Goal: Transaction & Acquisition: Purchase product/service

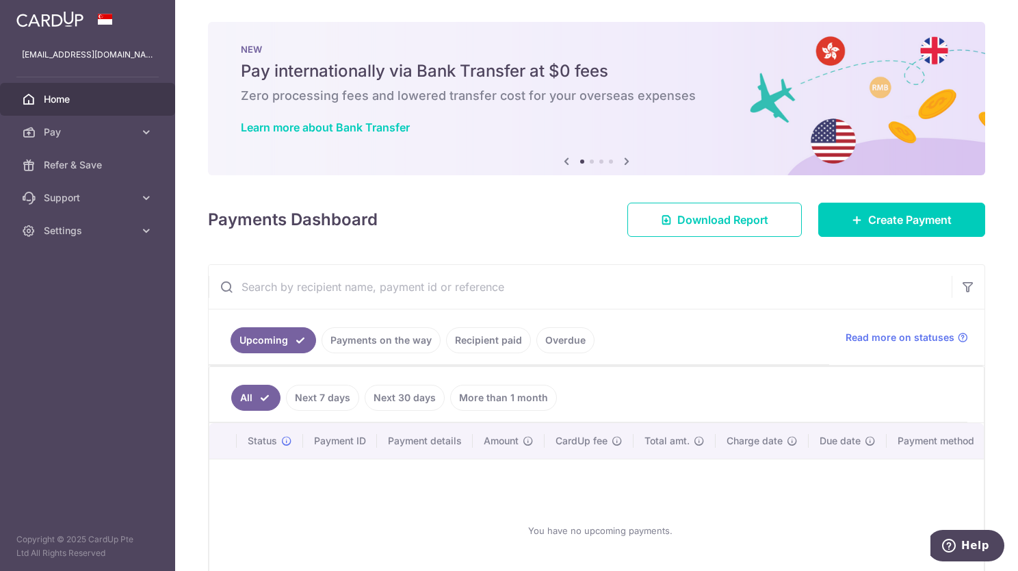
click at [500, 348] on link "Recipient paid" at bounding box center [488, 340] width 85 height 26
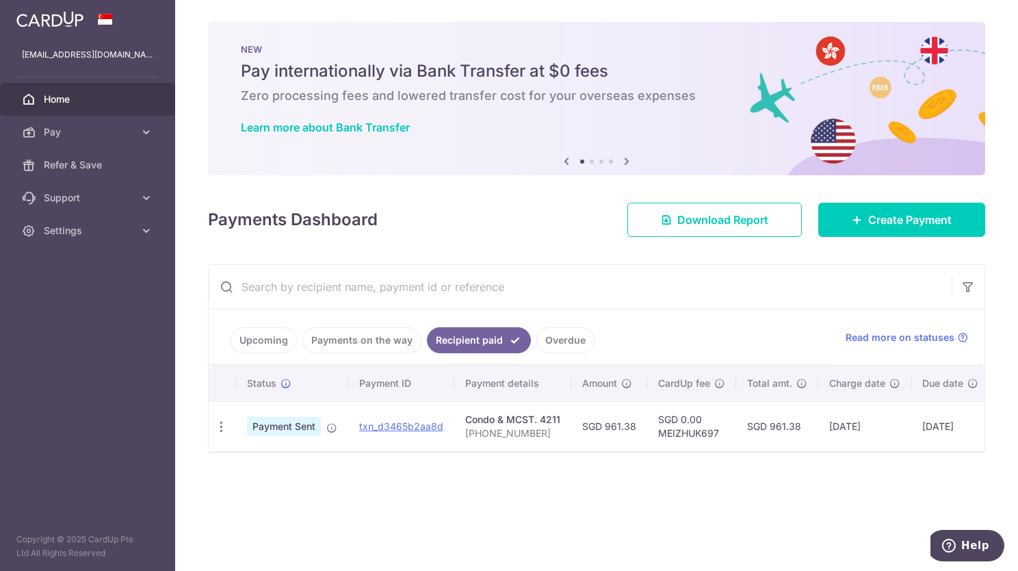
click at [531, 426] on p "034-12-28" at bounding box center [512, 433] width 95 height 14
click at [517, 386] on th "Payment details" at bounding box center [512, 383] width 117 height 36
click at [512, 422] on div "Condo & MCST. 4211" at bounding box center [512, 420] width 95 height 14
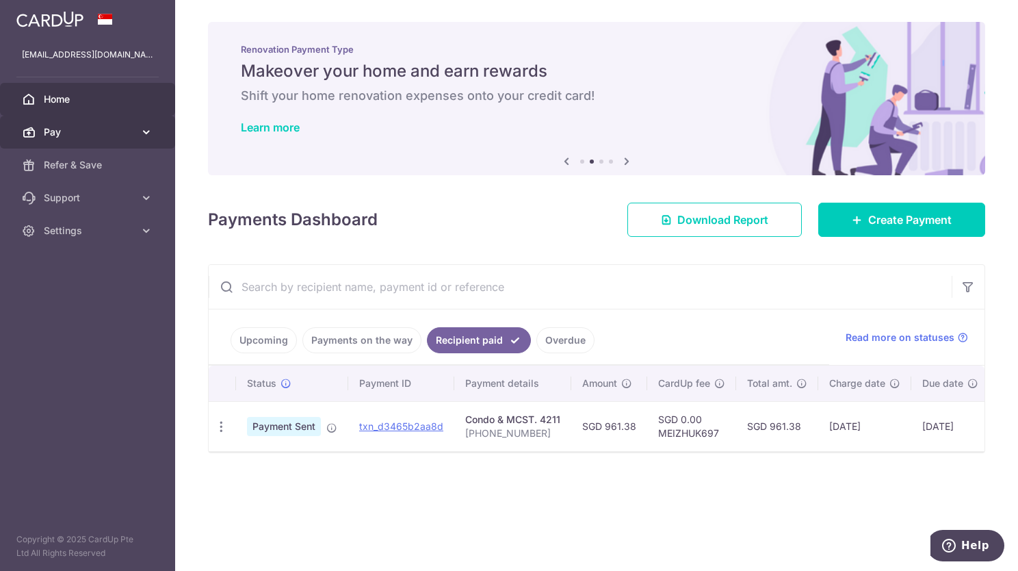
click at [142, 130] on icon at bounding box center [147, 132] width 14 height 14
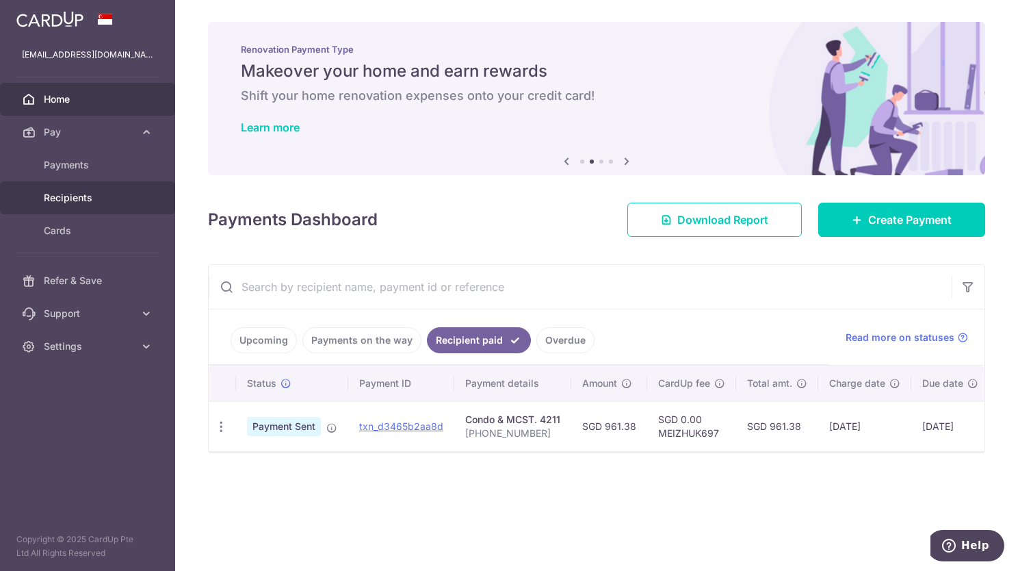
click at [77, 201] on span "Recipients" at bounding box center [89, 198] width 90 height 14
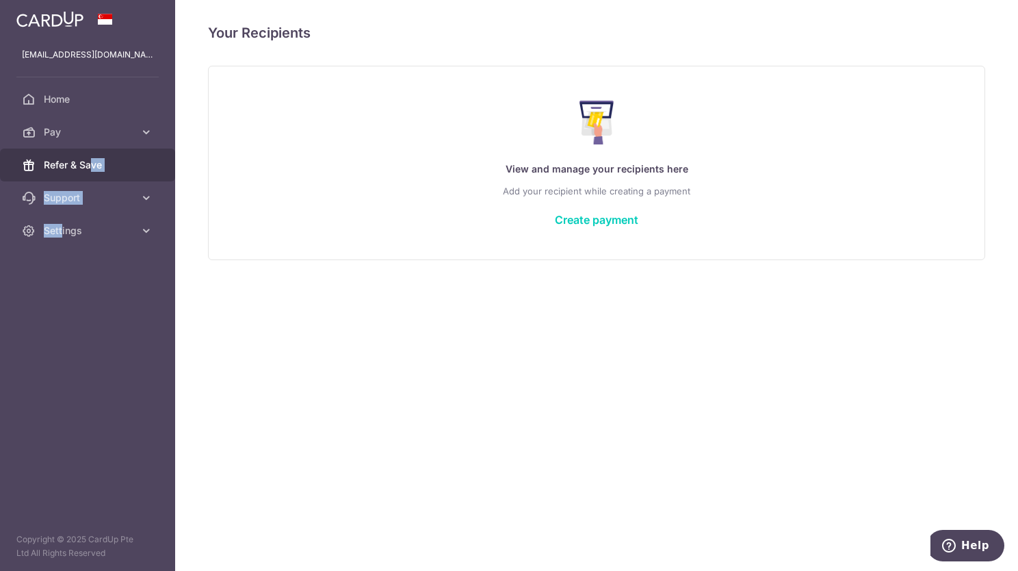
drag, startPoint x: 60, startPoint y: 225, endPoint x: 93, endPoint y: 157, distance: 75.9
click at [93, 157] on ul "kee.meizhu1@gmail.com Home Pay Payments Recipients Cards Refer & Save Support F…" at bounding box center [87, 142] width 175 height 209
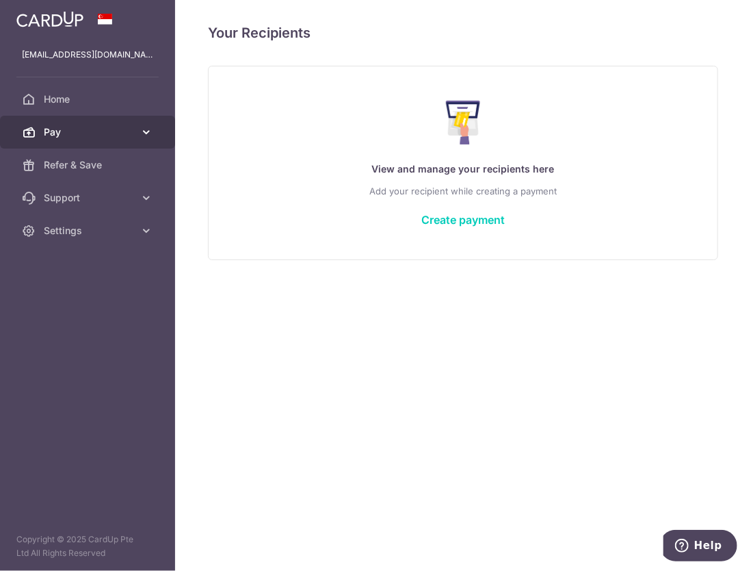
click at [144, 131] on icon at bounding box center [147, 132] width 14 height 14
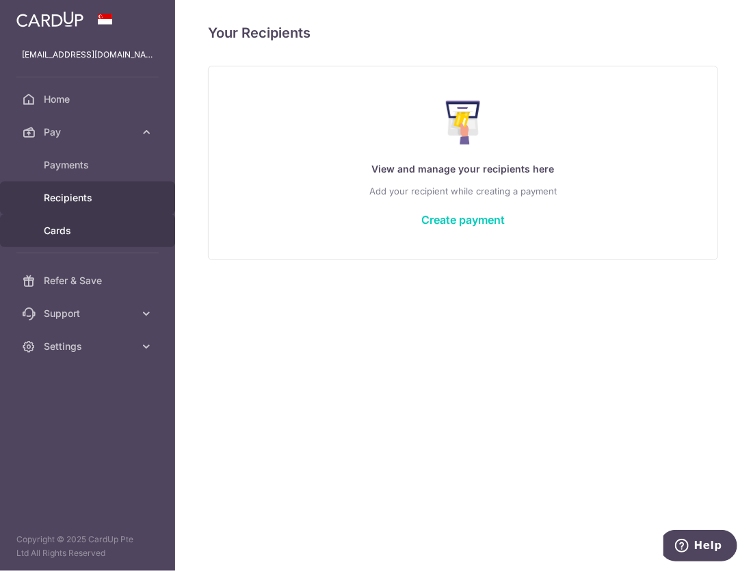
click at [51, 220] on link "Cards" at bounding box center [87, 230] width 175 height 33
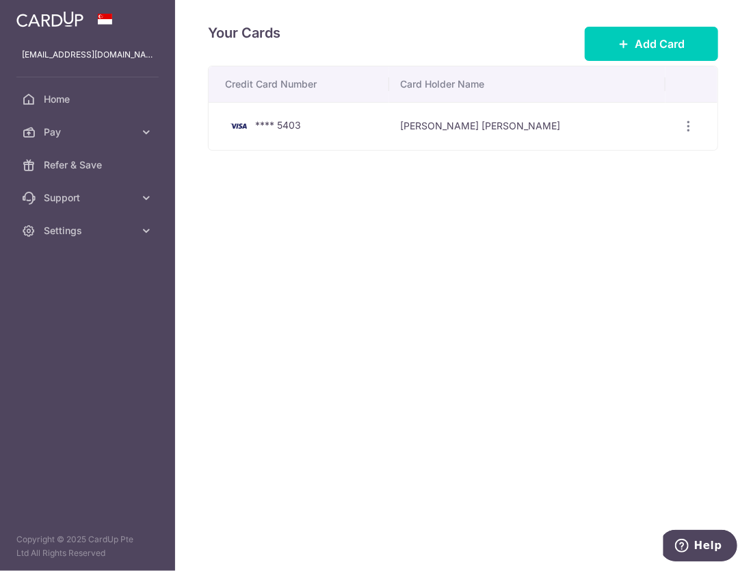
click at [468, 253] on div "Your Cards Add Card Credit Card Number Card Holder Name **** 5403 Zheng Chong L…" at bounding box center [463, 285] width 576 height 571
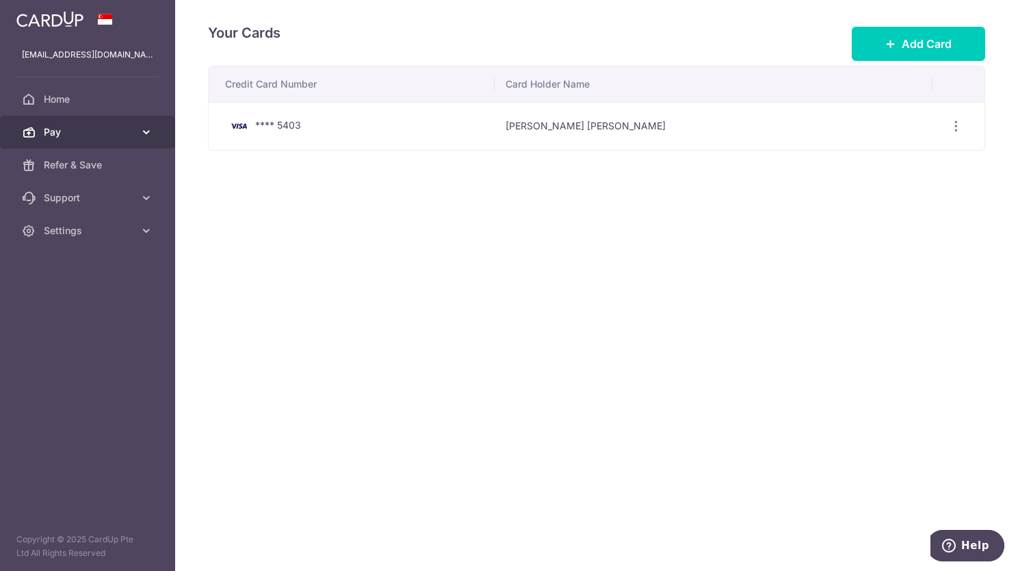
click at [44, 131] on span "Pay" at bounding box center [89, 132] width 90 height 14
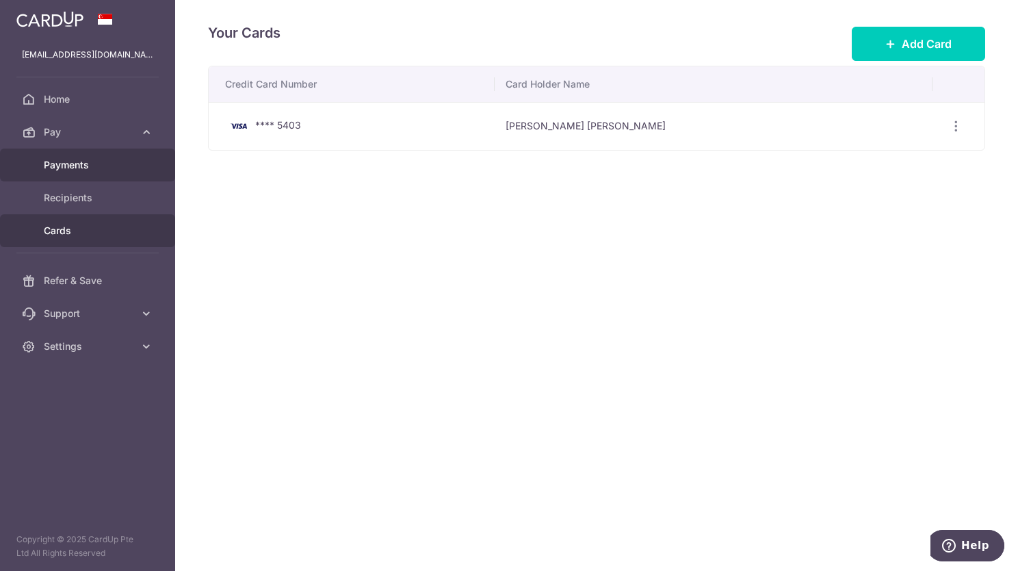
click at [64, 163] on span "Payments" at bounding box center [89, 165] width 90 height 14
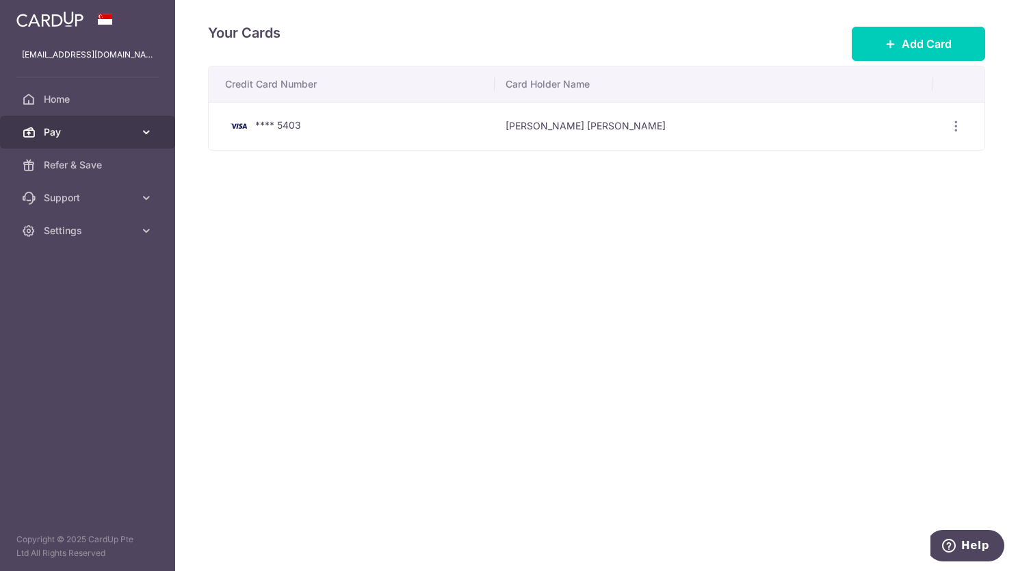
click at [148, 130] on icon at bounding box center [147, 132] width 14 height 14
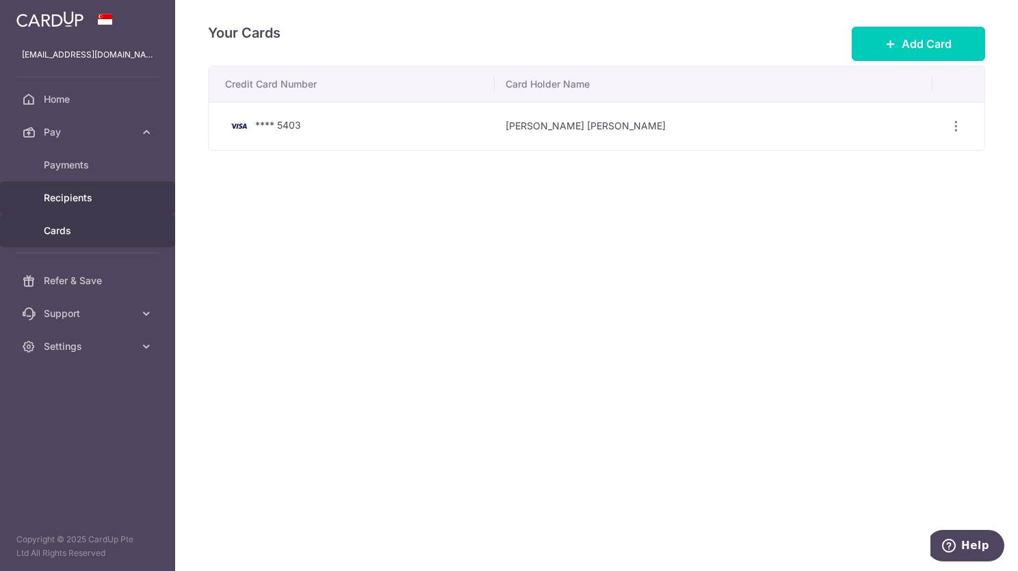
click at [116, 194] on span "Recipients" at bounding box center [89, 198] width 90 height 14
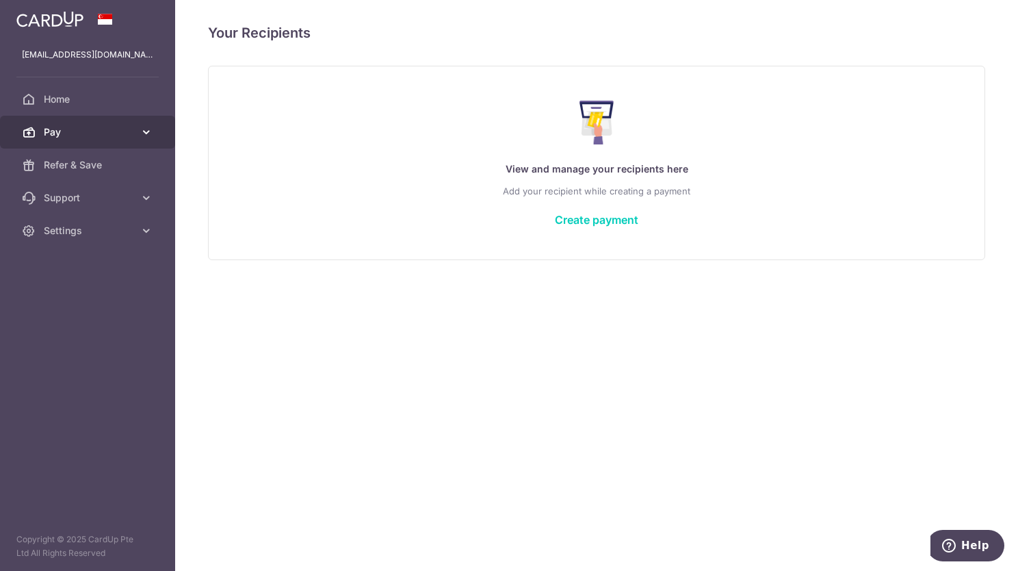
click at [151, 133] on icon at bounding box center [147, 132] width 14 height 14
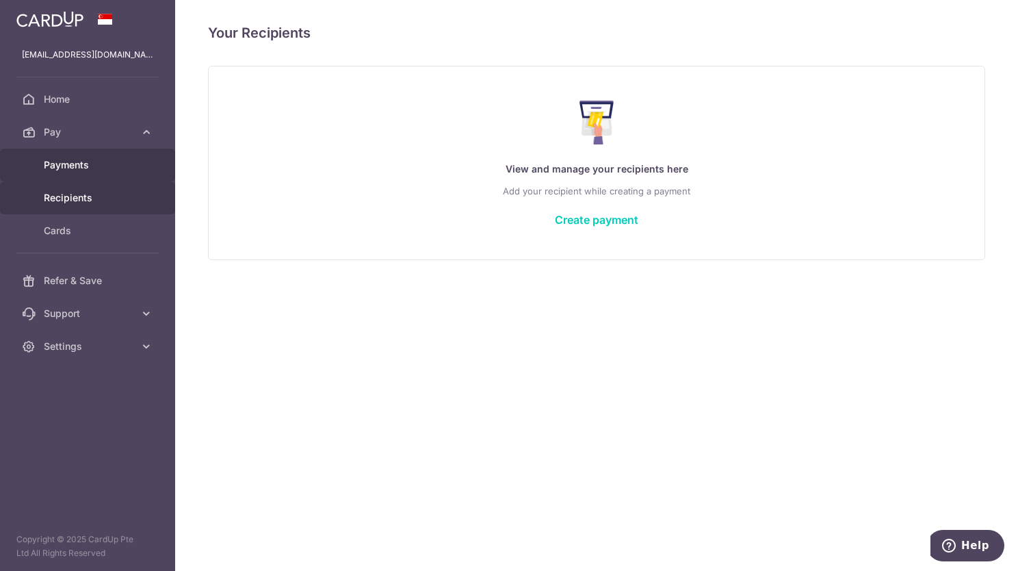
click at [91, 166] on span "Payments" at bounding box center [89, 165] width 90 height 14
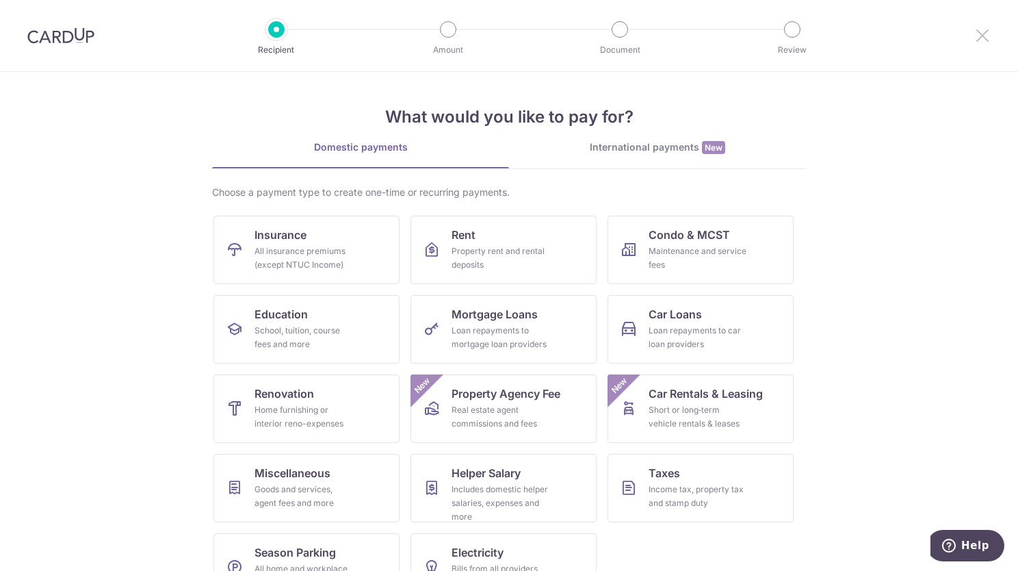
click at [979, 40] on icon at bounding box center [982, 35] width 16 height 17
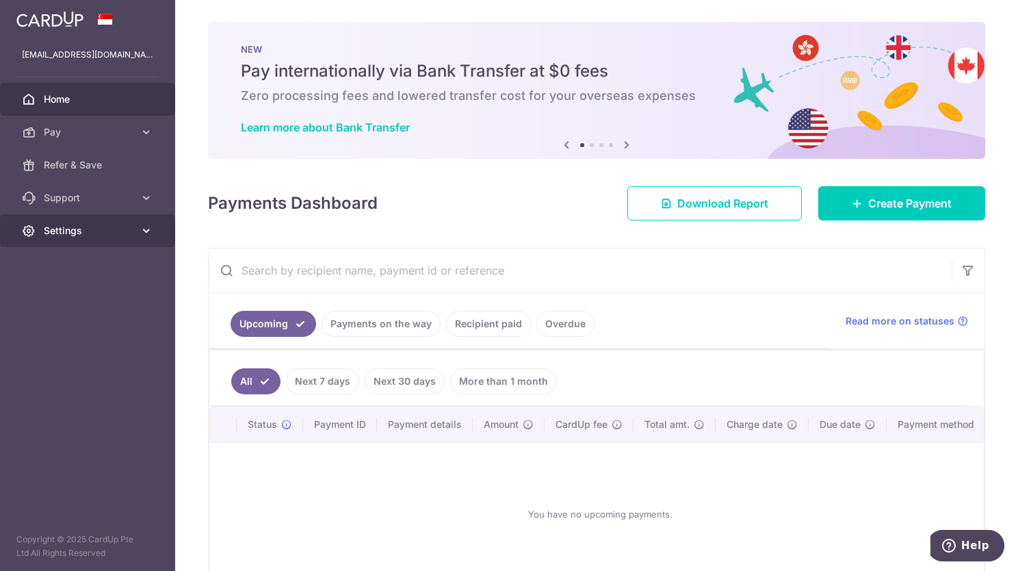
click at [142, 231] on icon at bounding box center [147, 231] width 14 height 14
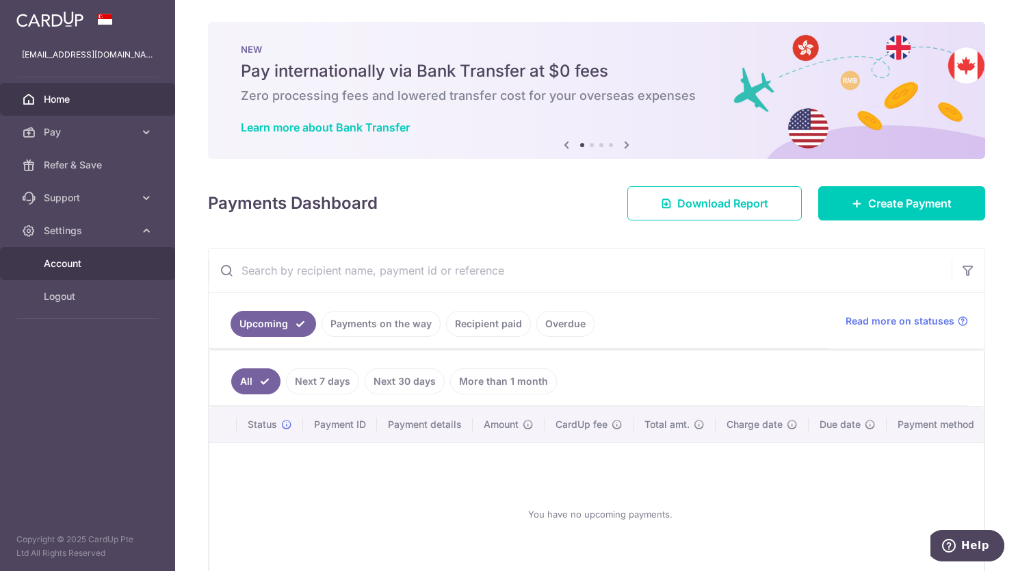
click at [99, 263] on span "Account" at bounding box center [89, 264] width 90 height 14
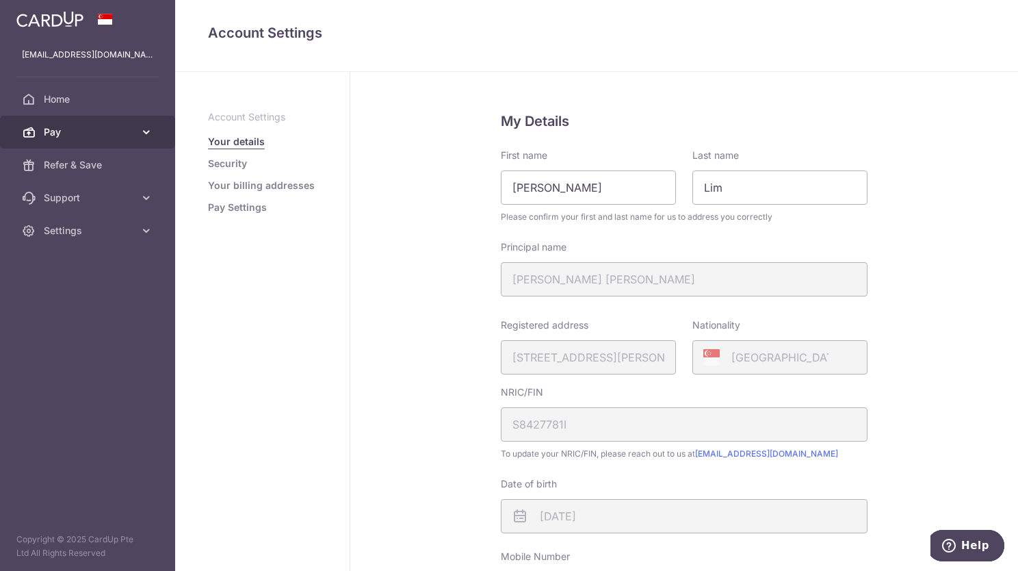
click at [140, 127] on icon at bounding box center [147, 132] width 14 height 14
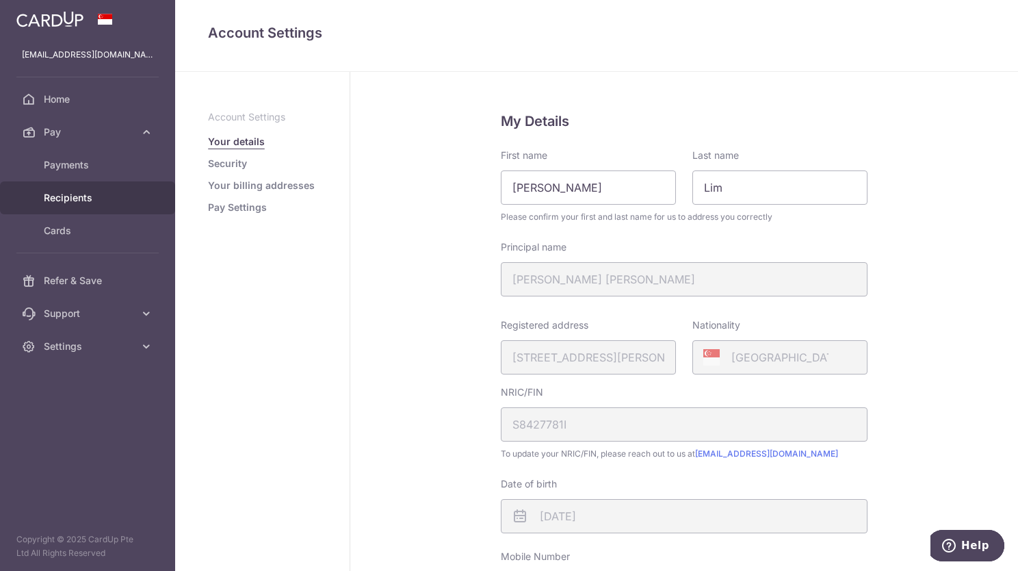
click at [90, 205] on link "Recipients" at bounding box center [87, 197] width 175 height 33
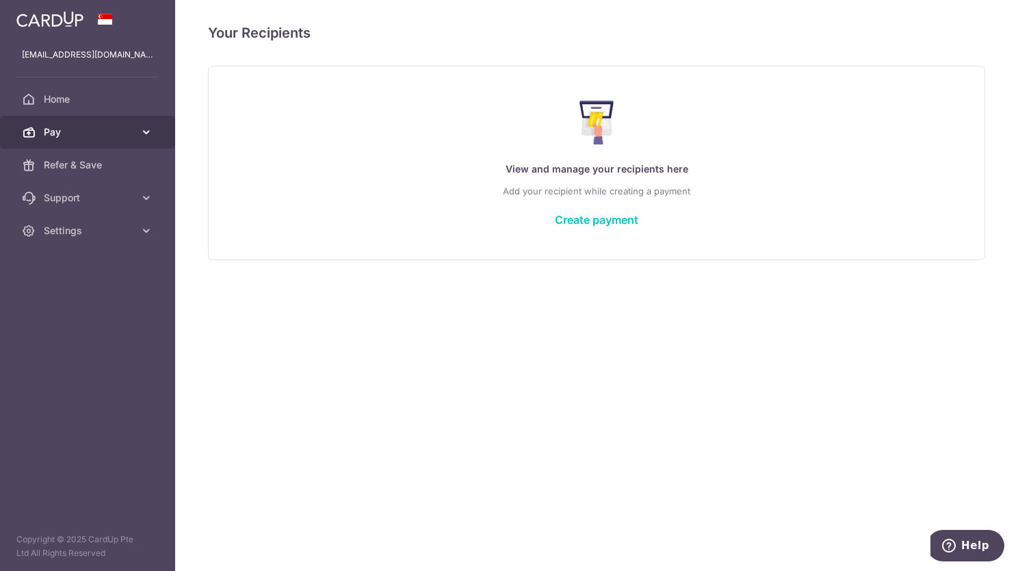
click at [148, 125] on icon at bounding box center [147, 132] width 14 height 14
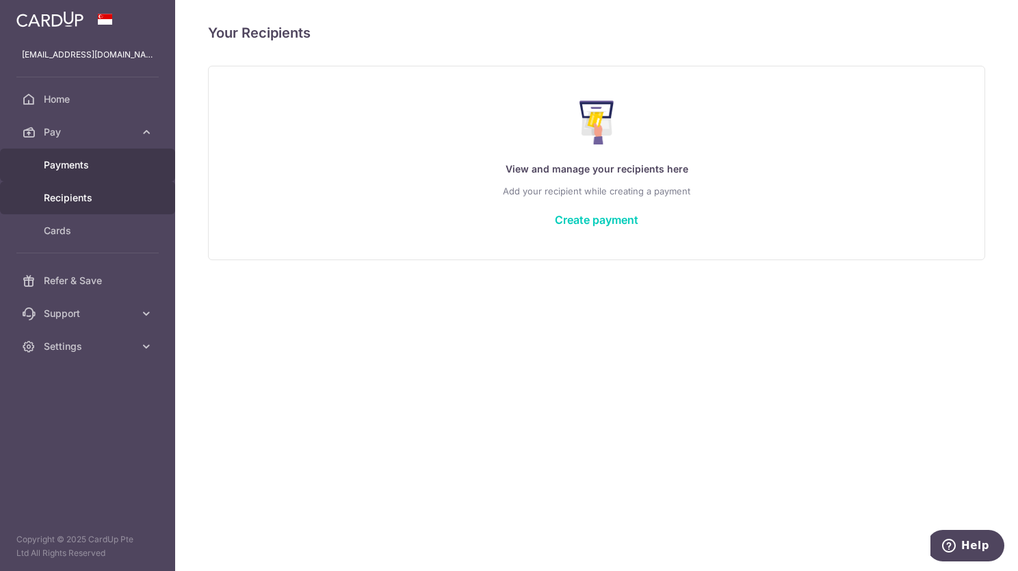
click at [86, 168] on span "Payments" at bounding box center [89, 165] width 90 height 14
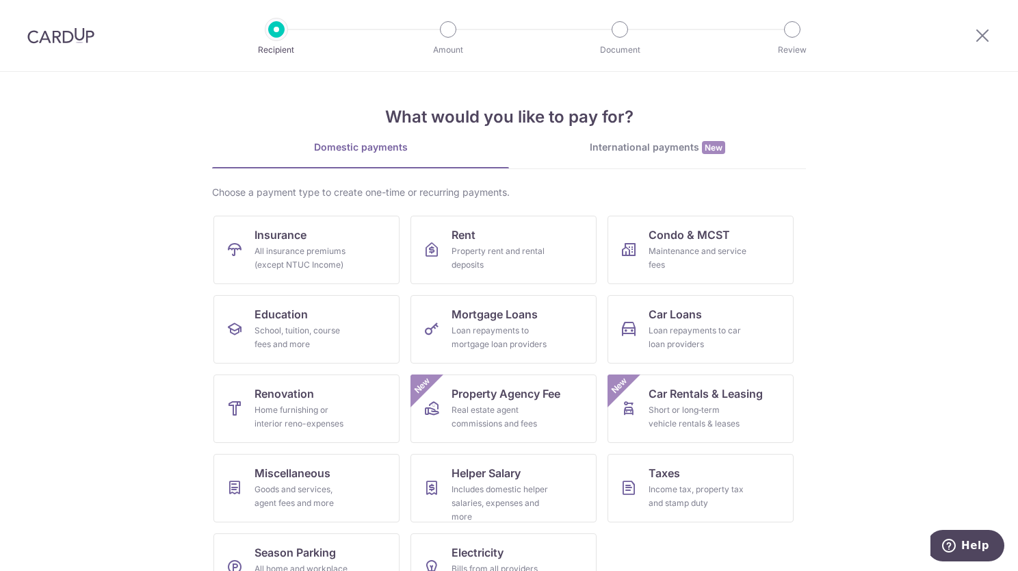
click at [992, 42] on div at bounding box center [982, 35] width 71 height 71
click at [985, 35] on icon at bounding box center [982, 35] width 16 height 17
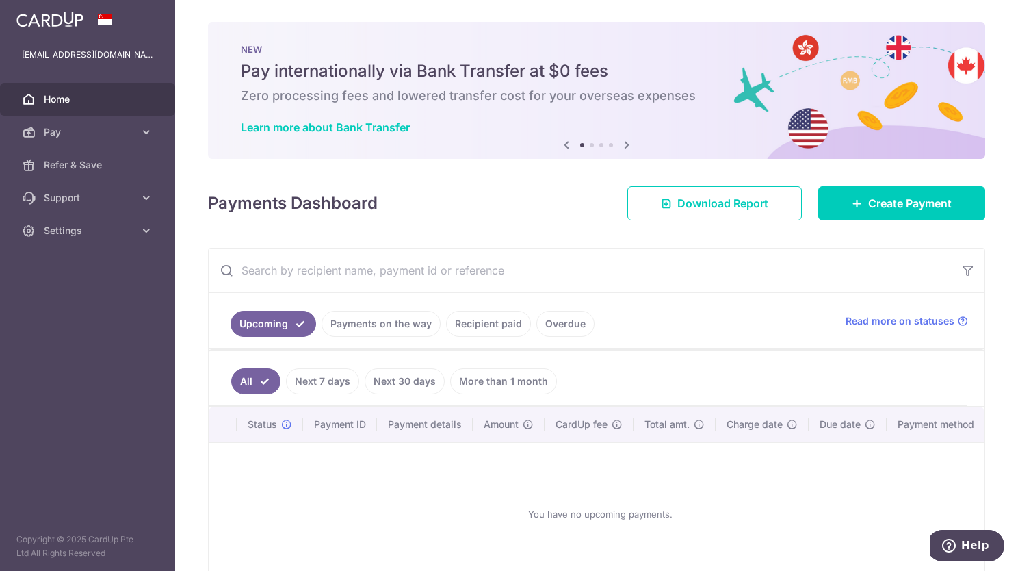
click at [387, 328] on link "Payments on the way" at bounding box center [381, 324] width 119 height 26
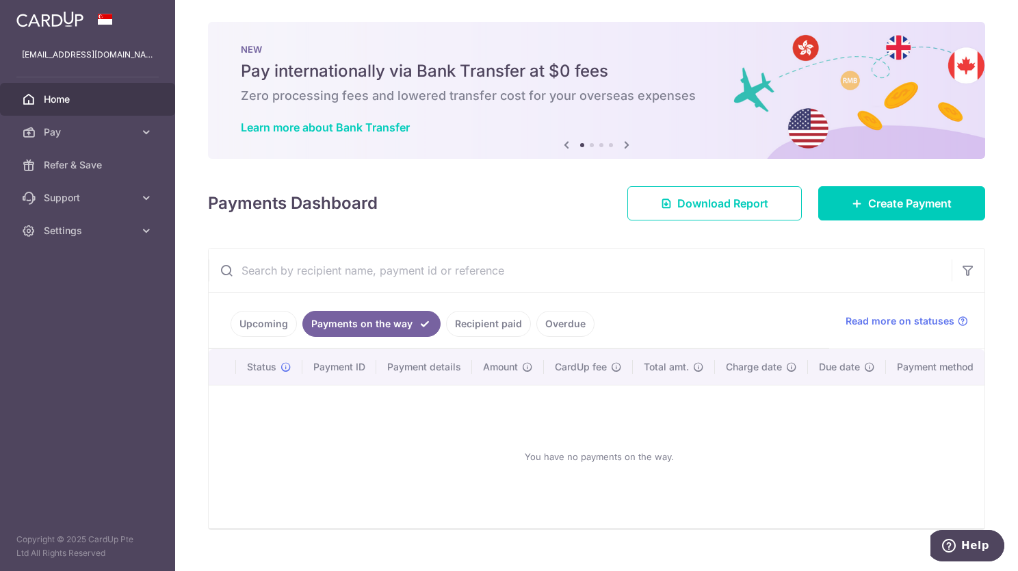
click at [452, 333] on link "Recipient paid" at bounding box center [488, 324] width 85 height 26
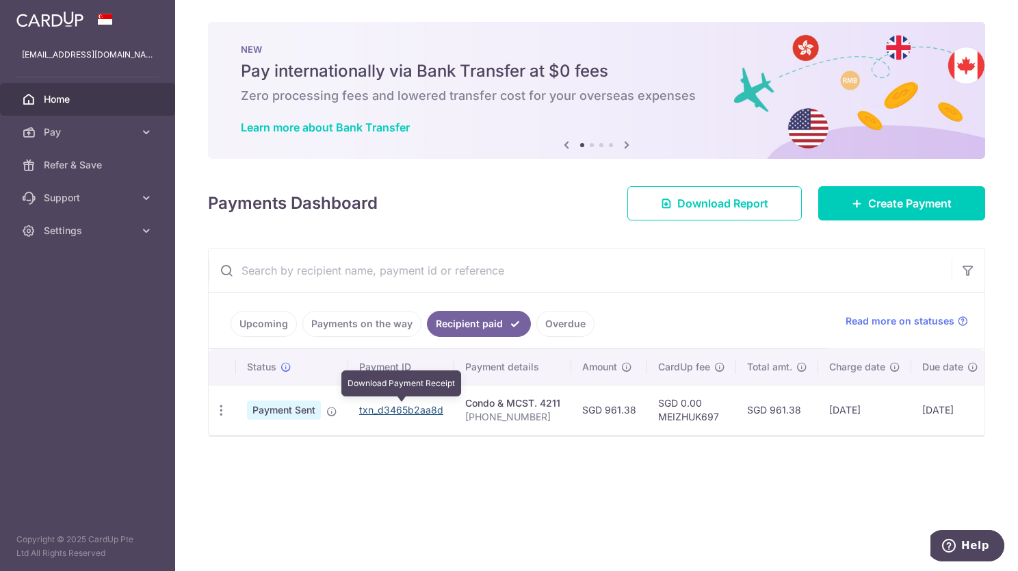
click at [395, 408] on link "txn_d3465b2aa8d" at bounding box center [401, 410] width 84 height 12
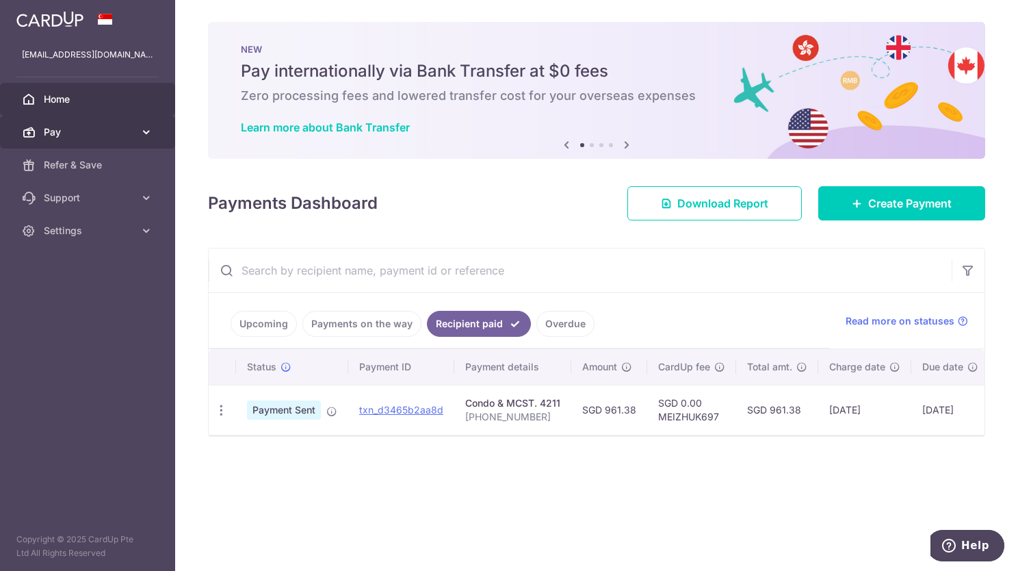
click at [142, 134] on icon at bounding box center [147, 132] width 14 height 14
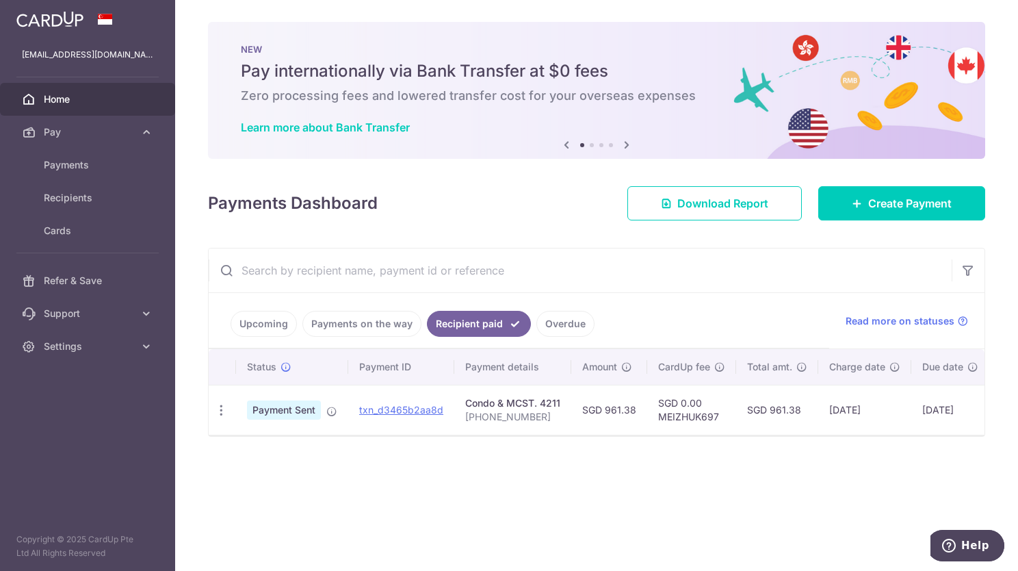
click at [62, 103] on span "Home" at bounding box center [89, 99] width 90 height 14
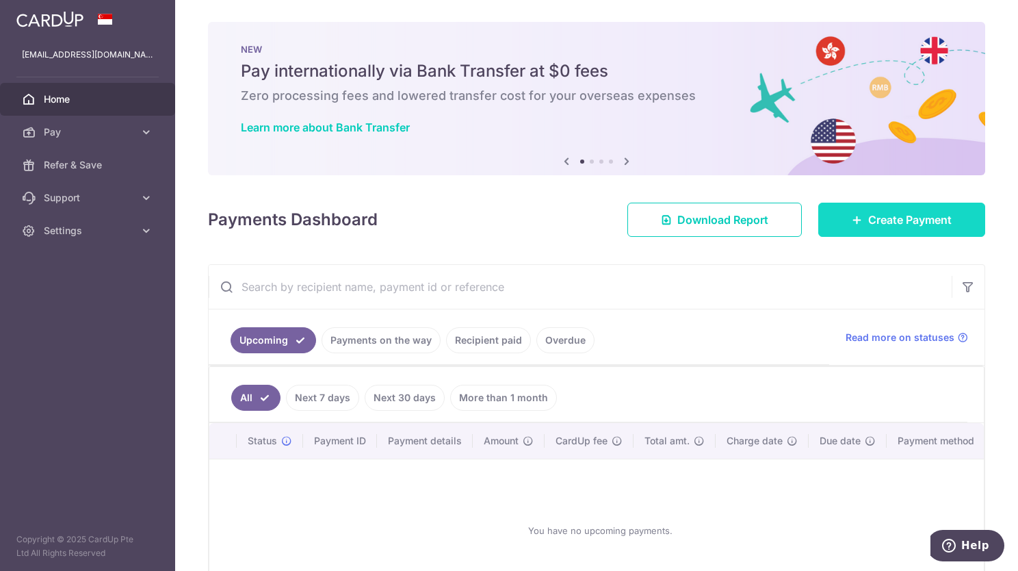
click at [868, 220] on span "Create Payment" at bounding box center [909, 219] width 83 height 16
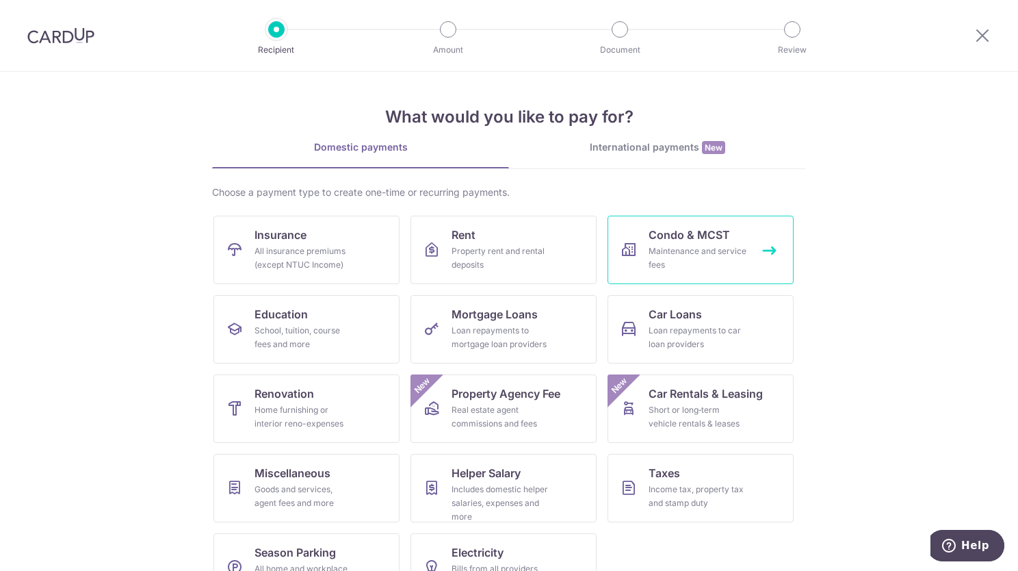
click at [625, 254] on icon at bounding box center [629, 250] width 16 height 16
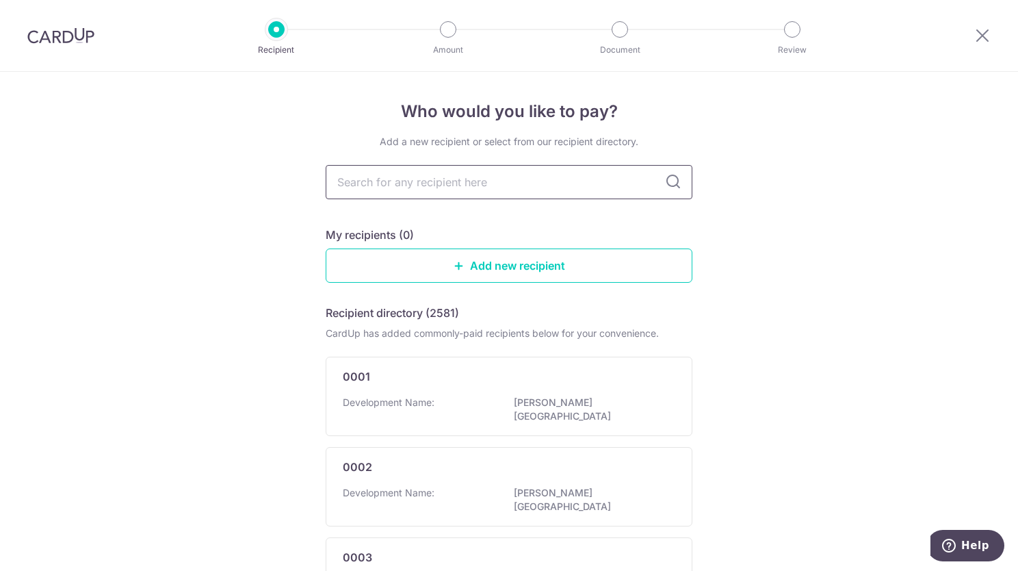
click at [511, 185] on input "text" at bounding box center [509, 182] width 367 height 34
click at [509, 263] on link "Add new recipient" at bounding box center [509, 265] width 367 height 34
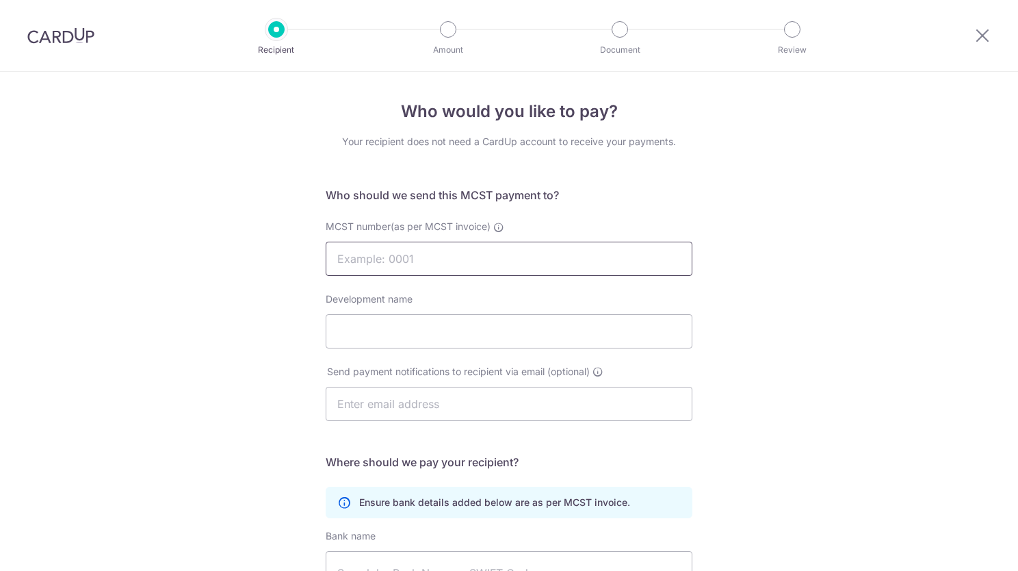
click at [506, 263] on input "MCST number(as per MCST invoice)" at bounding box center [509, 259] width 367 height 34
type input "4607"
type input "WESTWOOD RESIDENCES"
type input "4513099481"
type input "NEWMAN"
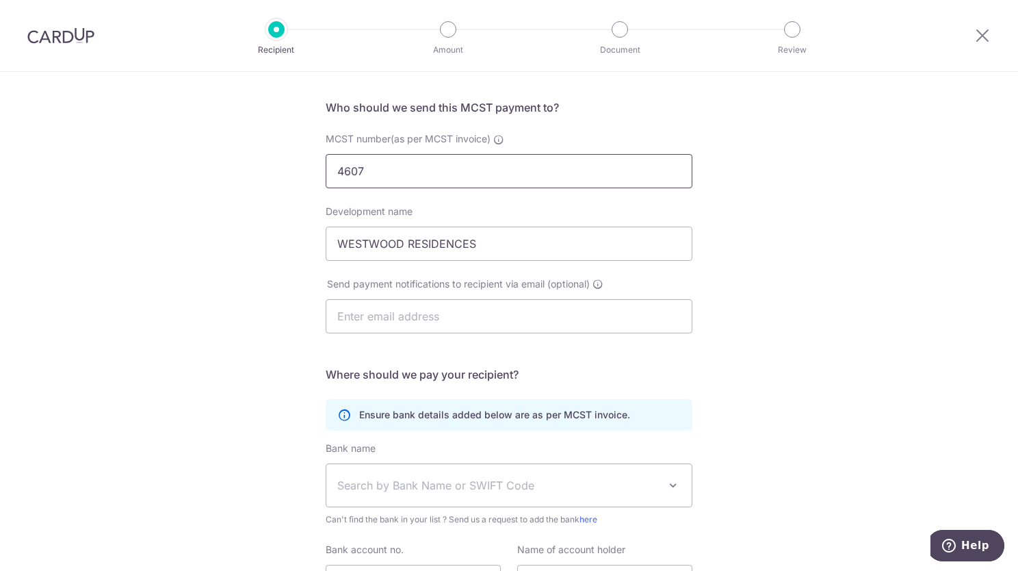
scroll to position [224, 0]
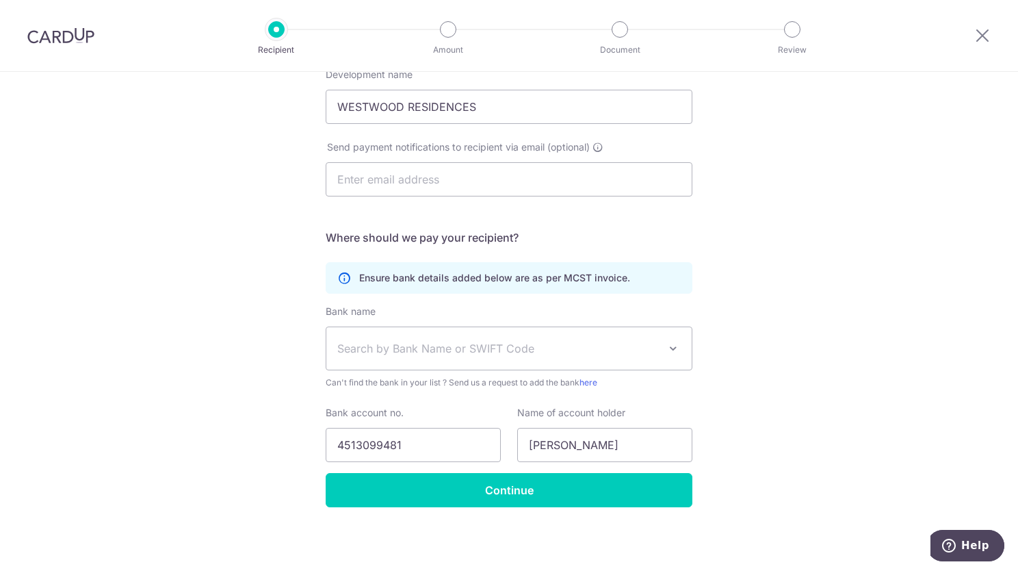
click at [454, 362] on span "Search by Bank Name or SWIFT Code" at bounding box center [508, 348] width 365 height 42
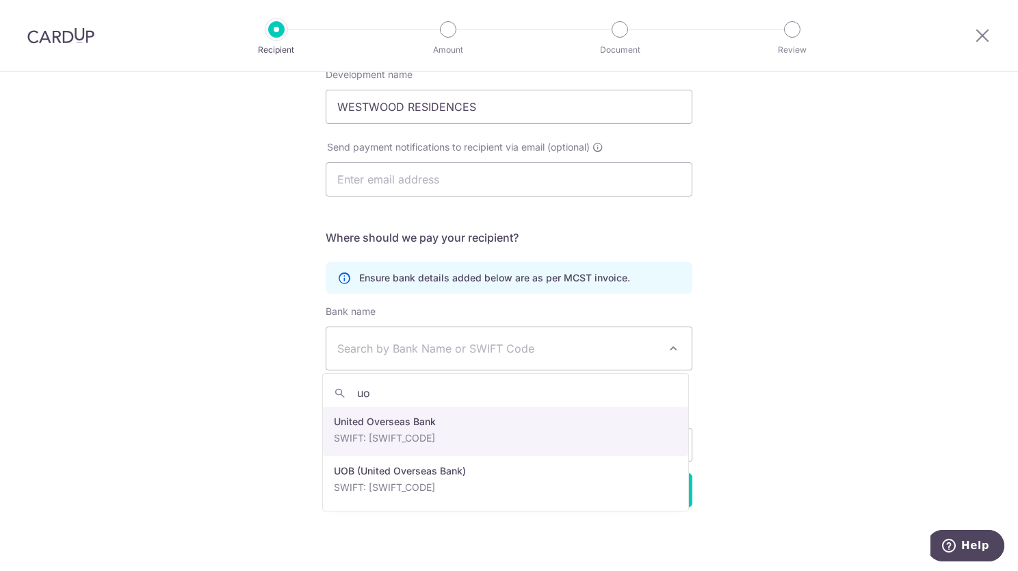
type input "uo"
select select "23668"
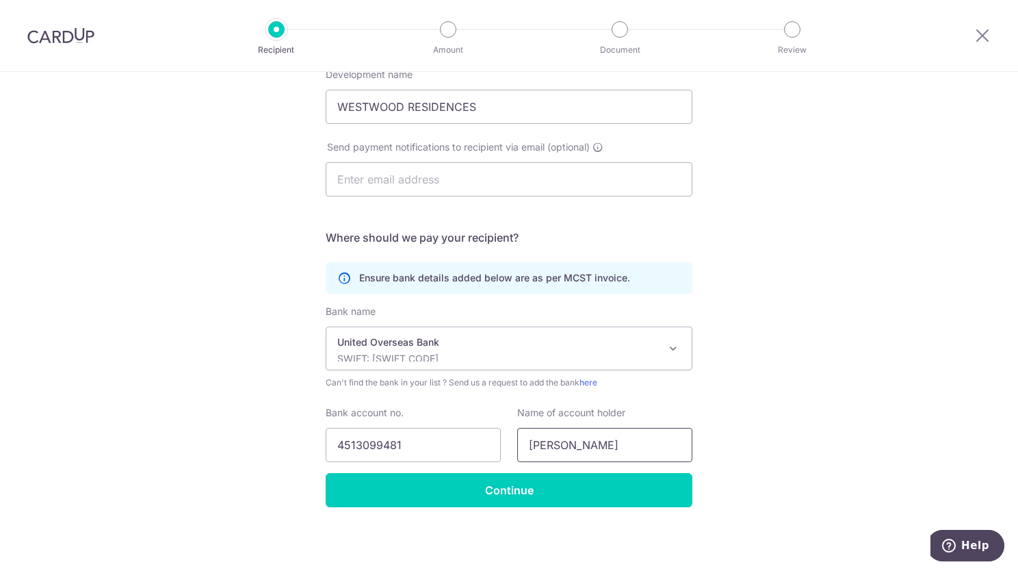
click at [584, 434] on input "NEWMAN" at bounding box center [604, 445] width 175 height 34
drag, startPoint x: 588, startPoint y: 439, endPoint x: 402, endPoint y: 437, distance: 186.1
click at [402, 437] on div "Bank account no. 4513099481 Name of account holder NEWMAN" at bounding box center [509, 434] width 383 height 56
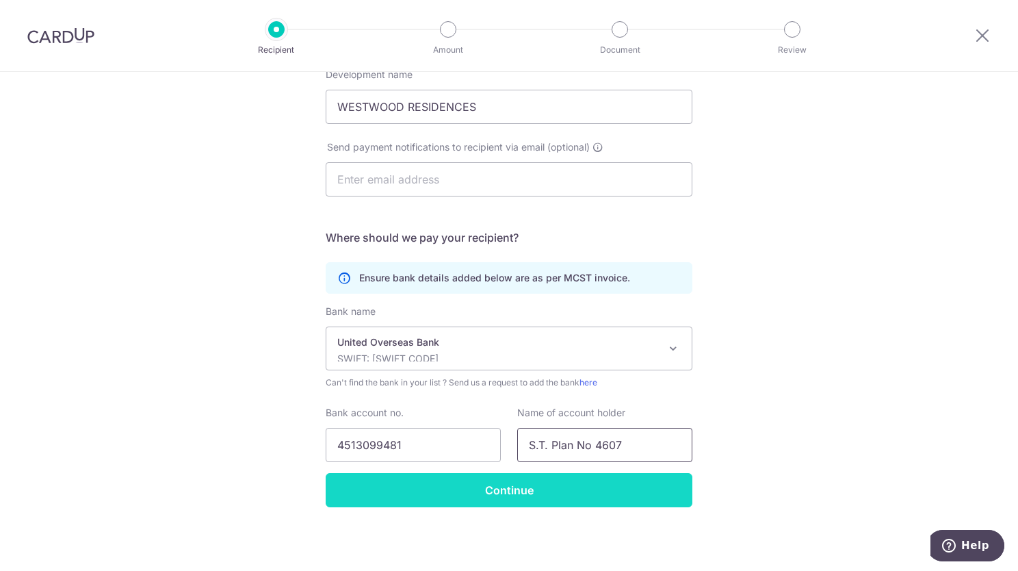
type input "S.T. Plan No 4607"
click at [495, 486] on input "Continue" at bounding box center [509, 490] width 367 height 34
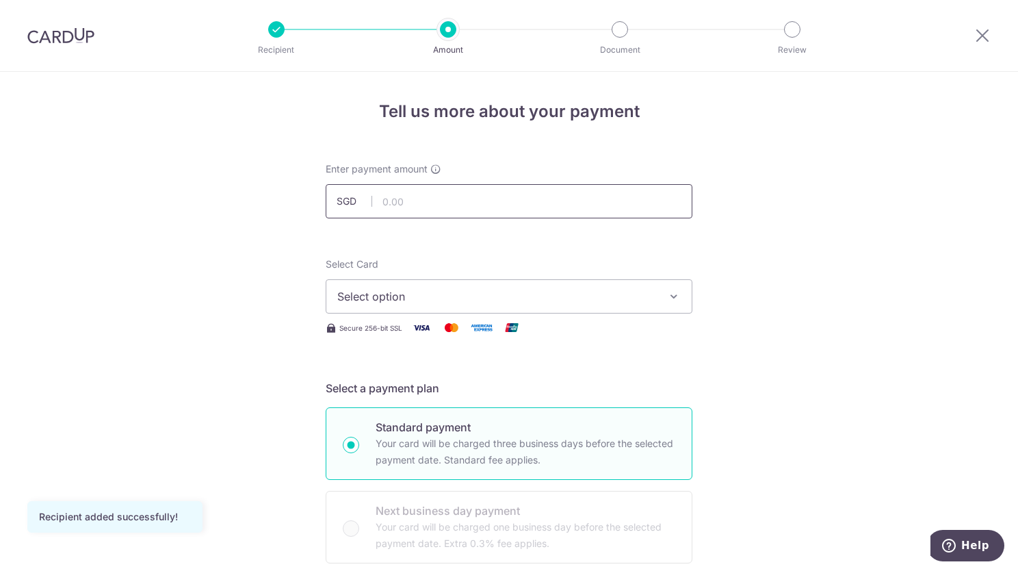
click at [516, 201] on input "text" at bounding box center [509, 201] width 367 height 34
type input "1,648.08"
click at [541, 294] on span "Select option" at bounding box center [496, 296] width 319 height 16
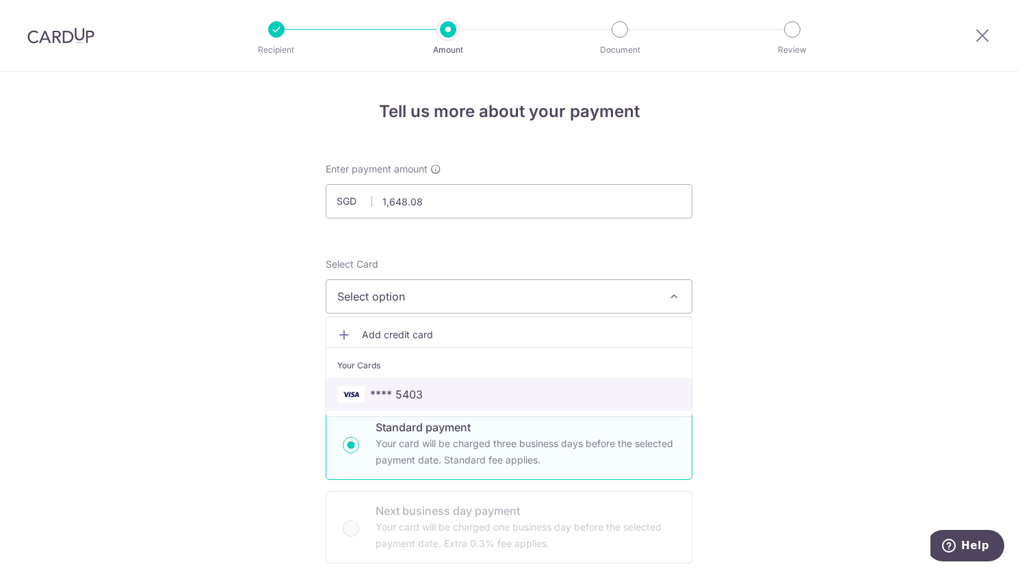
click at [508, 406] on link "**** 5403" at bounding box center [508, 394] width 365 height 33
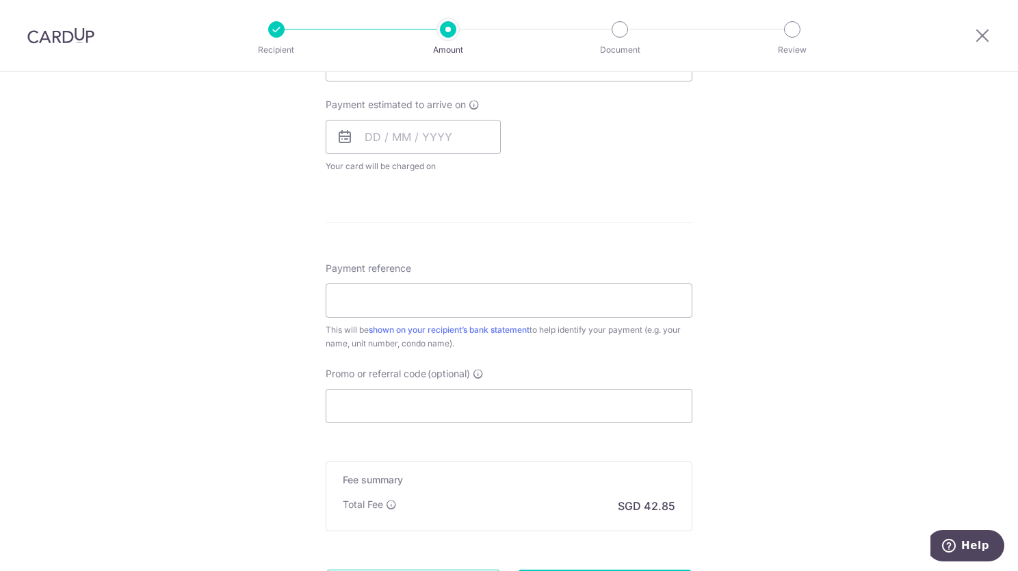
scroll to position [616, 0]
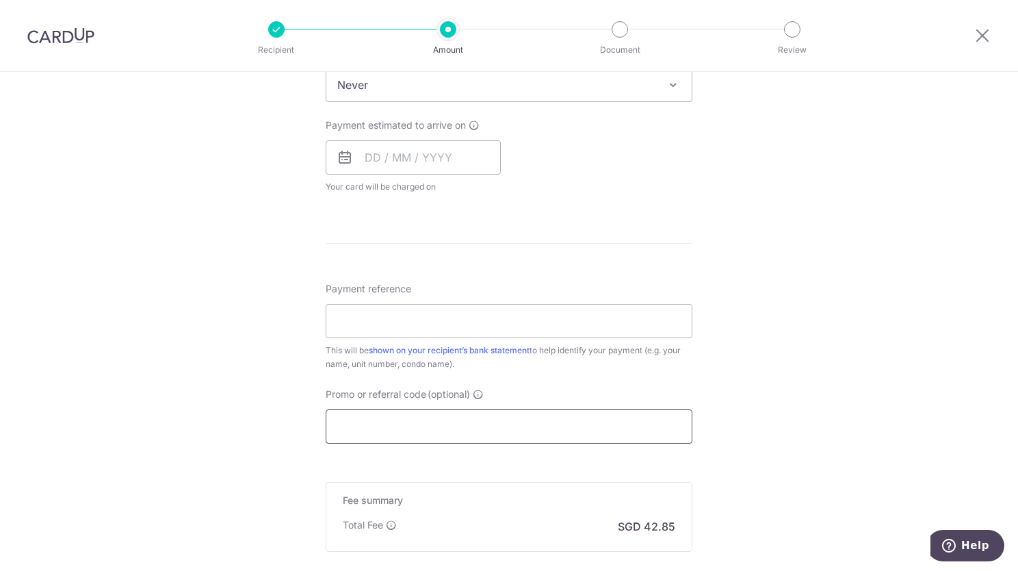
click at [417, 431] on input "Promo or referral code (optional)" at bounding box center [509, 426] width 367 height 34
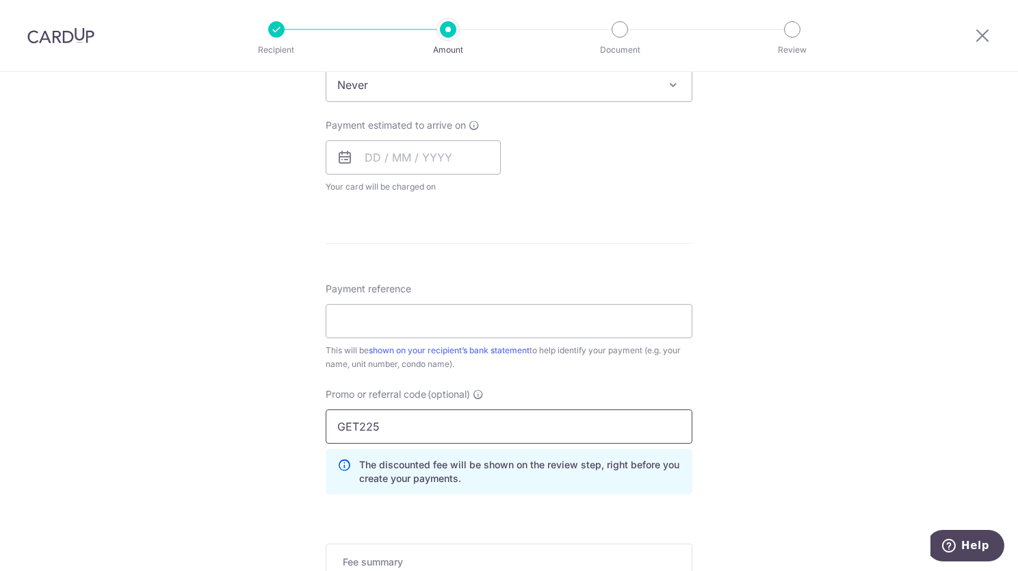
type input "GET225"
click at [896, 423] on div "Tell us more about your payment Enter payment amount SGD 1,648.08 1648.08 Recip…" at bounding box center [509, 122] width 1018 height 1332
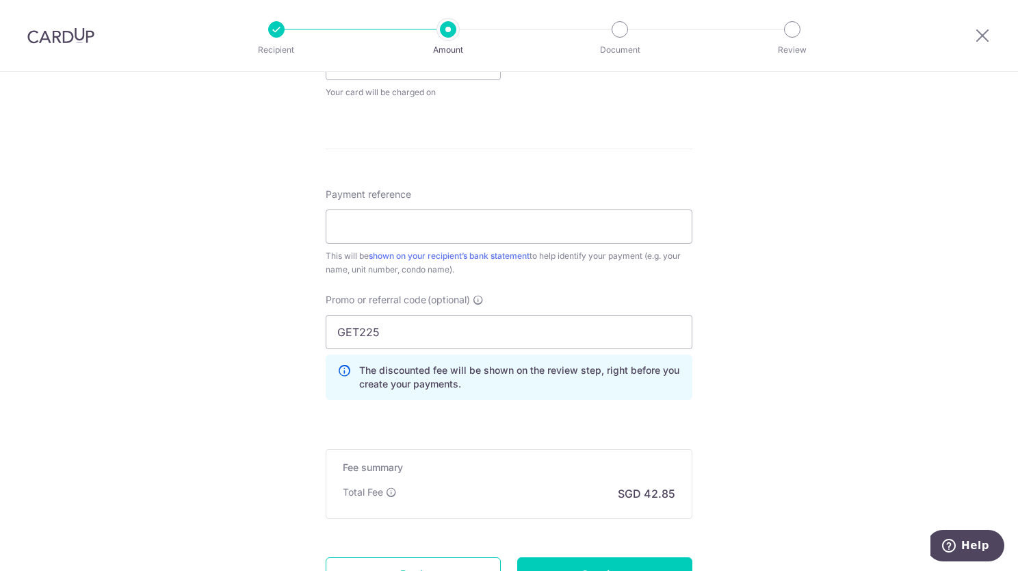
scroll to position [831, 0]
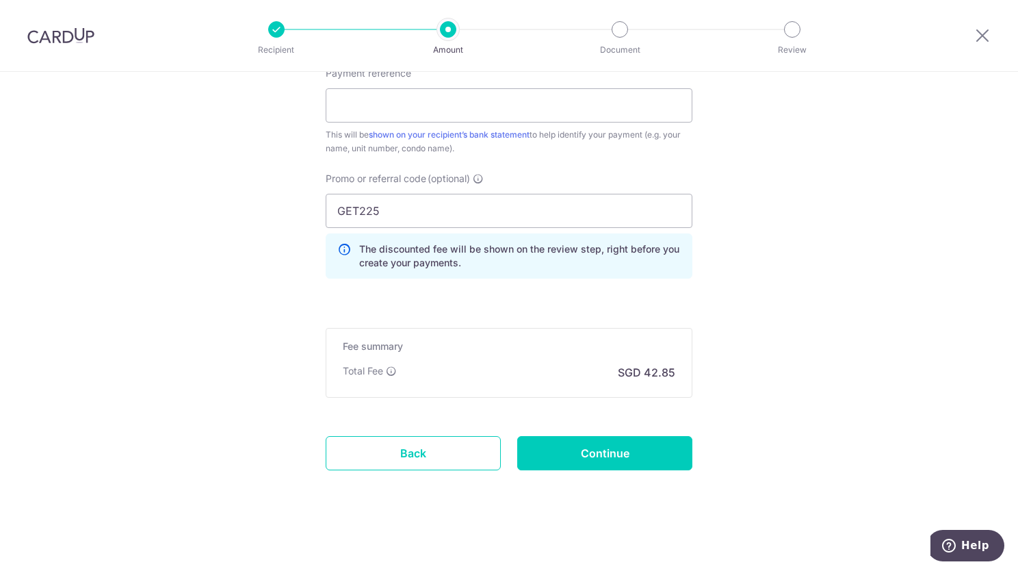
drag, startPoint x: 894, startPoint y: 423, endPoint x: 804, endPoint y: 327, distance: 131.7
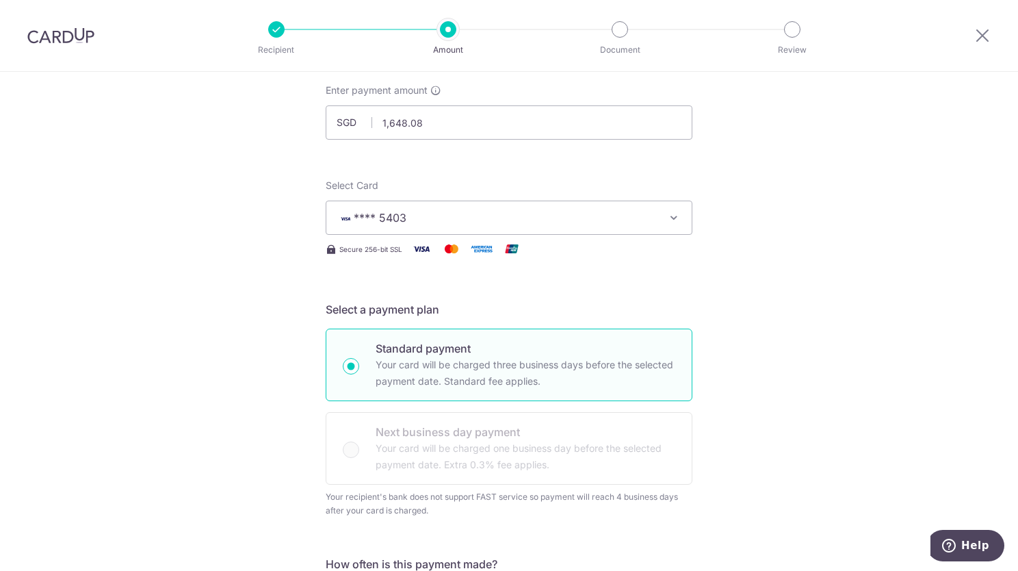
scroll to position [421, 0]
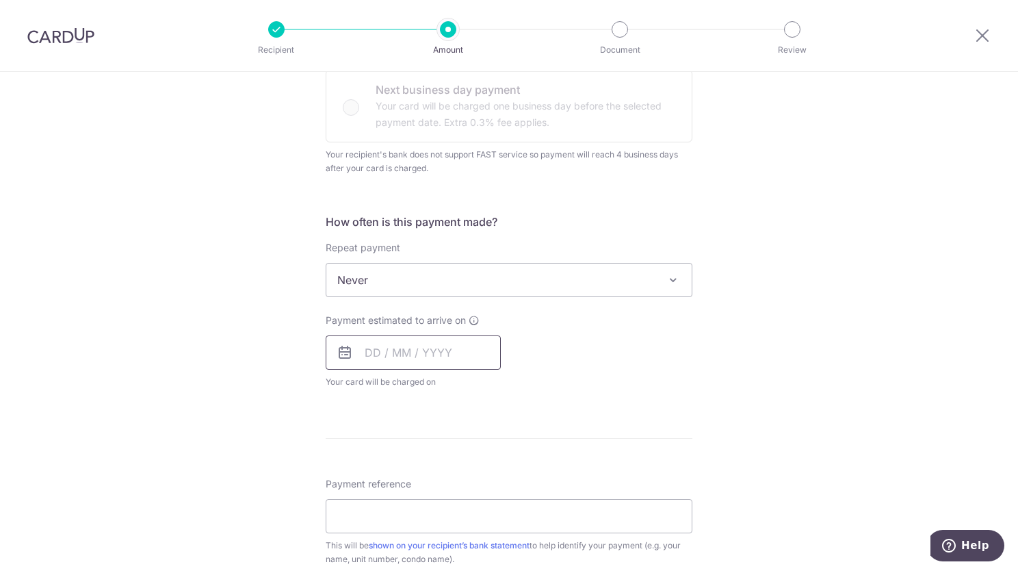
click at [400, 357] on input "text" at bounding box center [413, 352] width 175 height 34
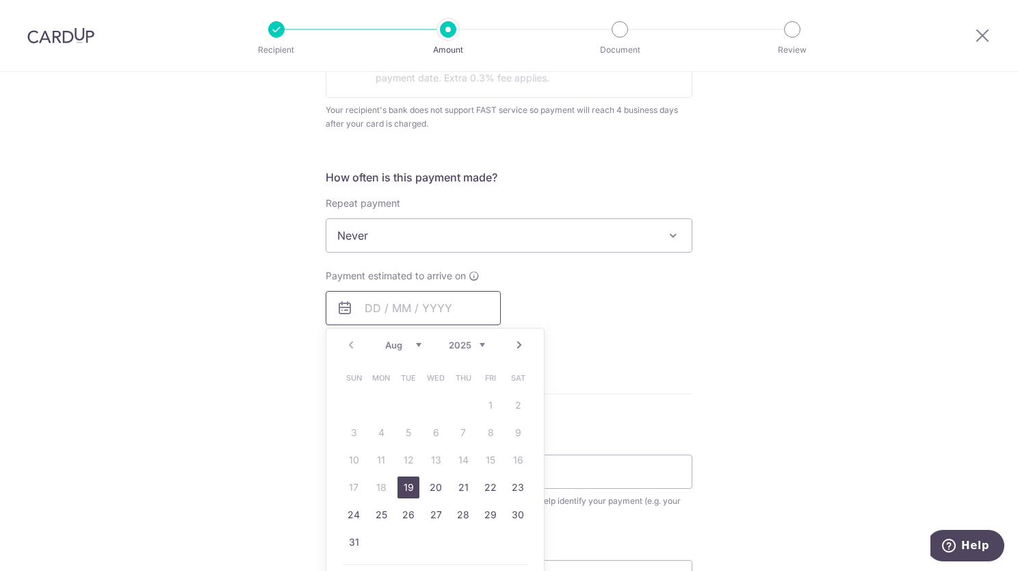
scroll to position [489, 0]
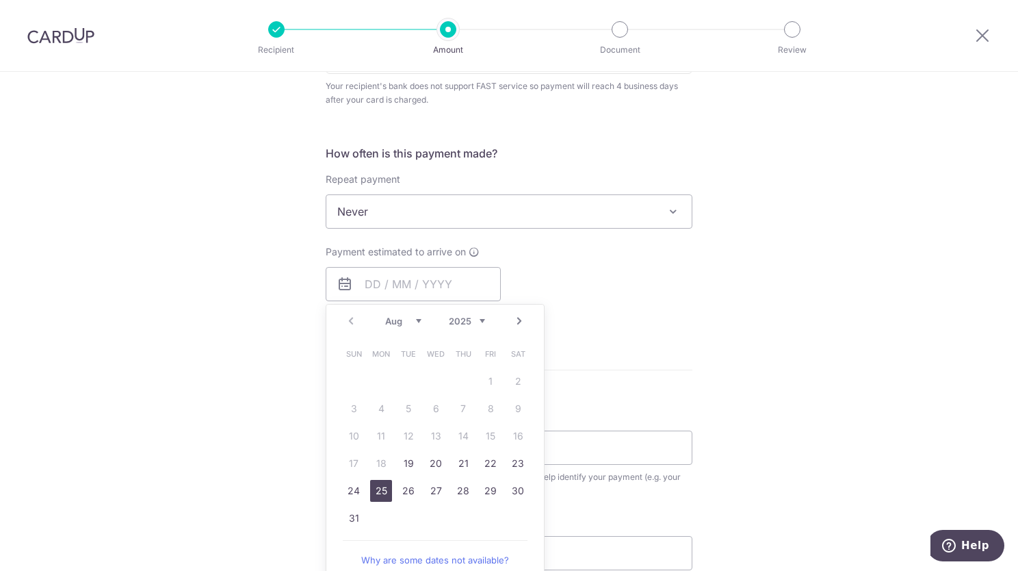
drag, startPoint x: 381, startPoint y: 487, endPoint x: 594, endPoint y: 395, distance: 232.0
click at [381, 487] on link "25" at bounding box center [381, 491] width 22 height 22
type input "[DATE]"
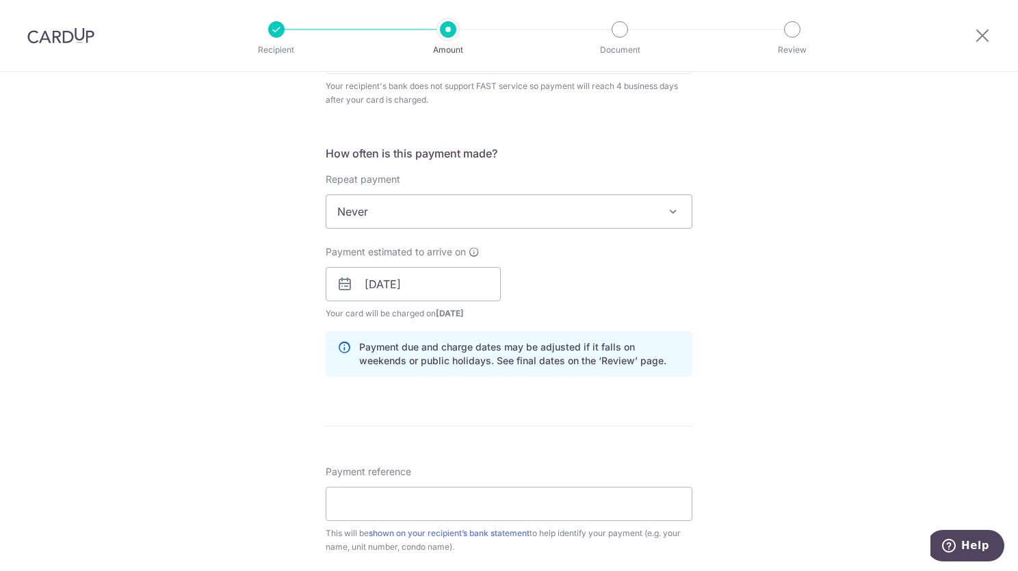
click at [739, 398] on div "Tell us more about your payment Enter payment amount SGD 1,648.08 1648.08 Recip…" at bounding box center [509, 277] width 1018 height 1388
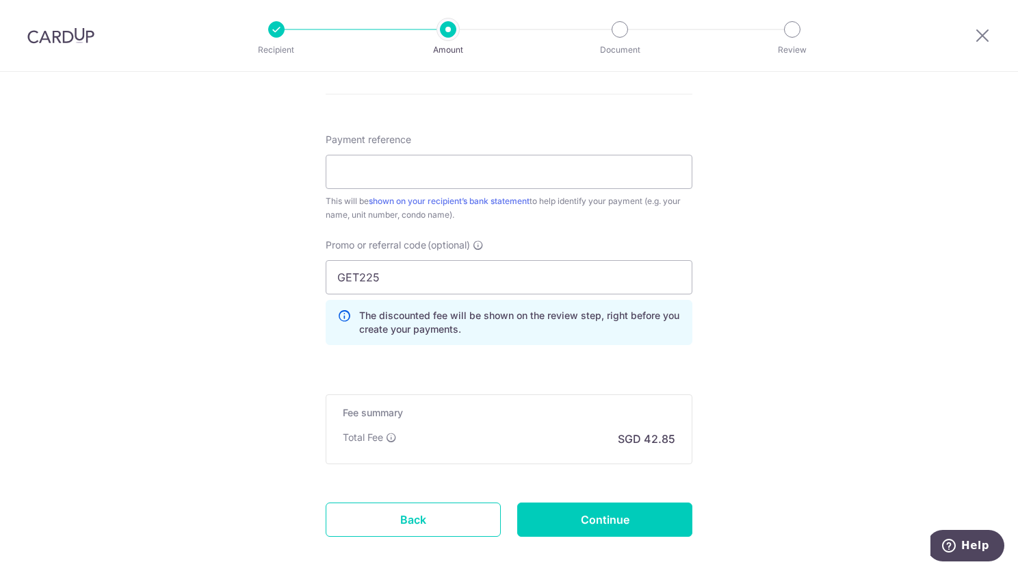
scroll to position [887, 0]
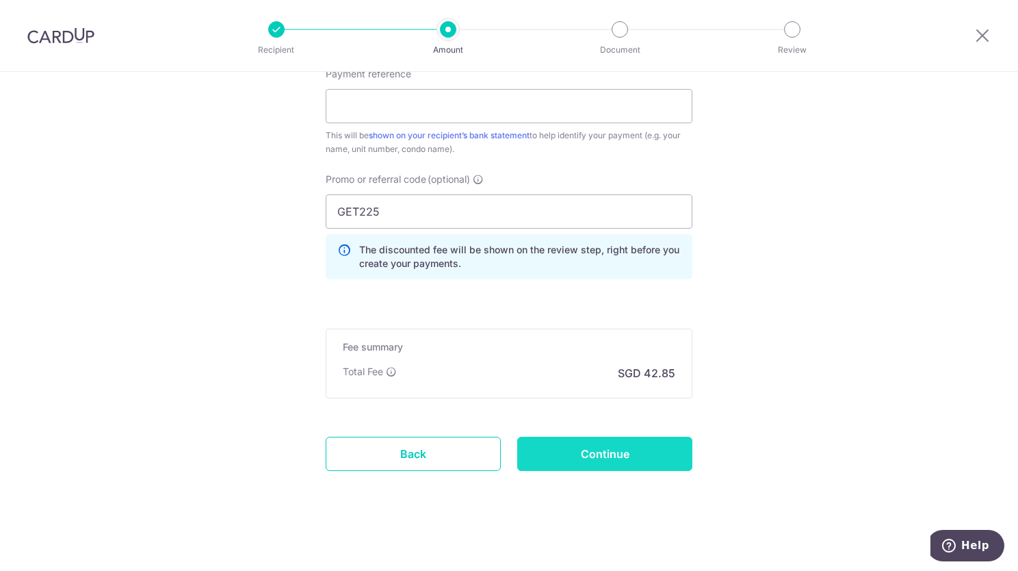
click at [621, 450] on input "Continue" at bounding box center [604, 454] width 175 height 34
type input "Create Schedule"
